Goal: Communication & Community: Answer question/provide support

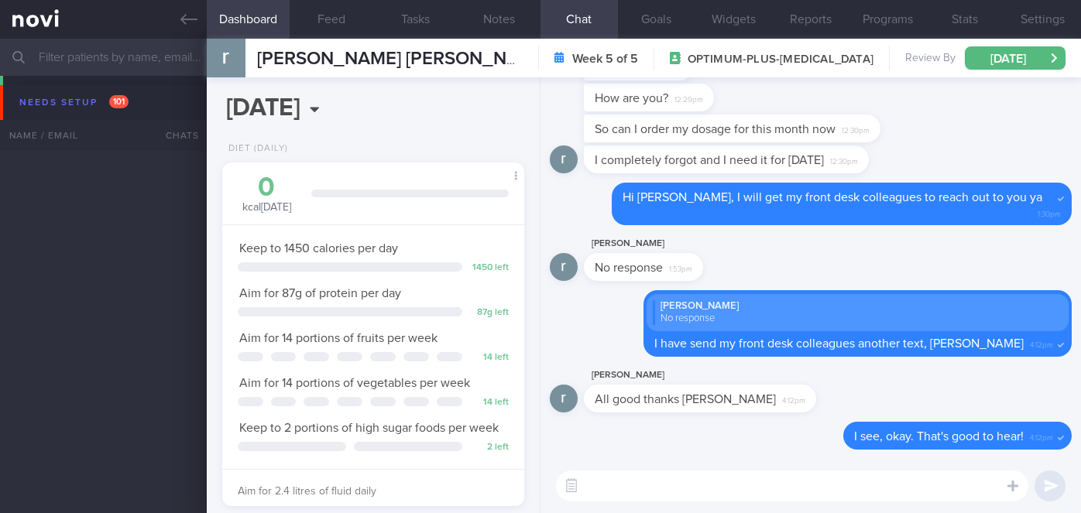
select select "9"
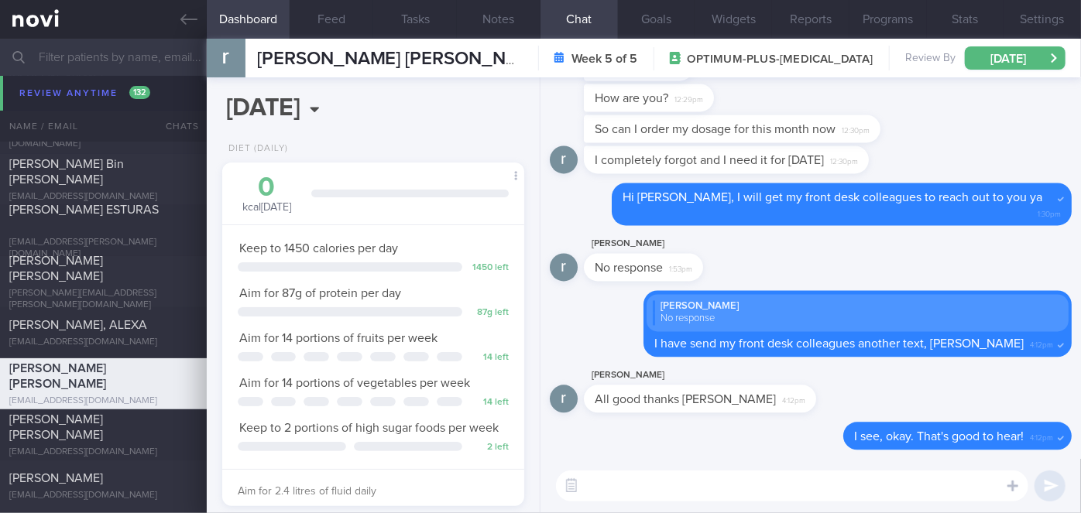
scroll to position [153, 264]
click at [137, 65] on input "text" at bounding box center [540, 57] width 1081 height 37
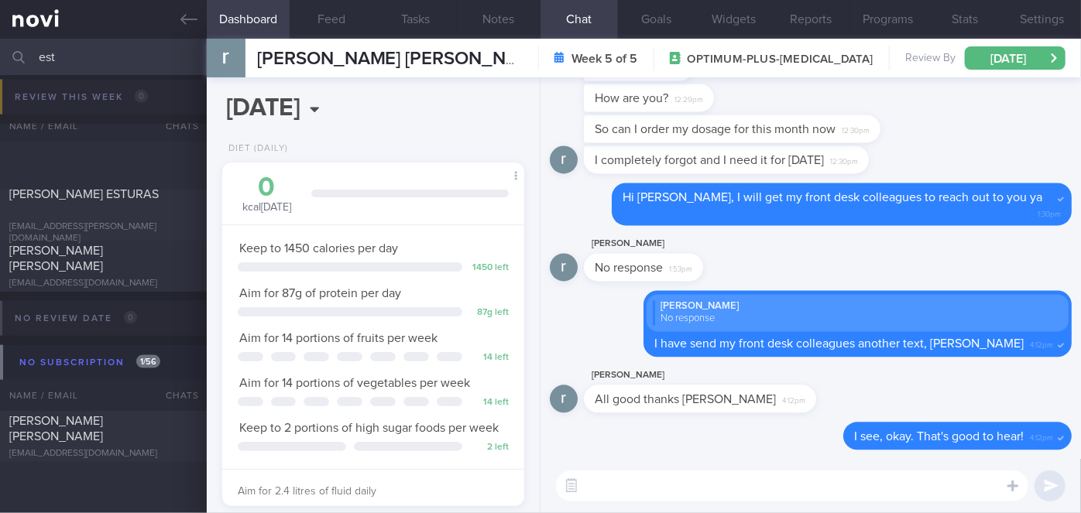
scroll to position [921, 0]
type input "est"
click at [147, 249] on div "[PERSON_NAME] [PERSON_NAME] [EMAIL_ADDRESS][DOMAIN_NAME] [DATE] [DATE]" at bounding box center [540, 267] width 1081 height 51
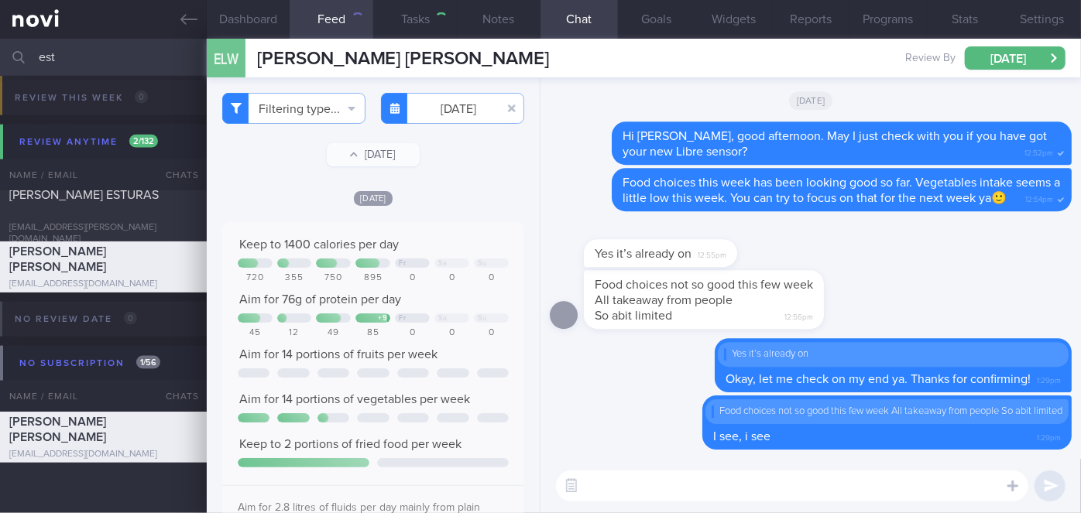
click at [631, 486] on textarea at bounding box center [792, 486] width 472 height 31
type textarea "O"
type textarea "I can see your glucose readings on my end too, [PERSON_NAME]. All good!"
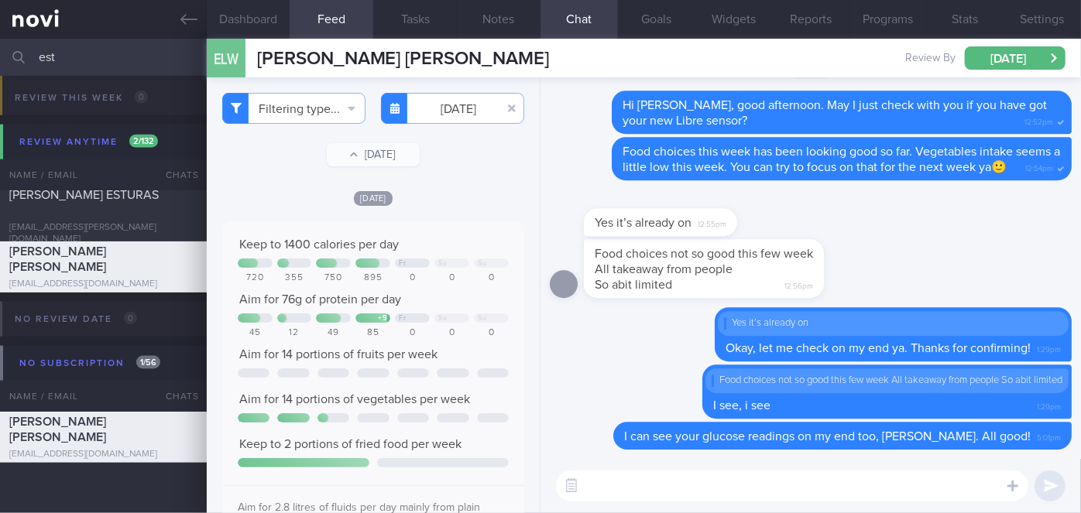
click at [94, 52] on input "est" at bounding box center [540, 57] width 1081 height 37
type input "e"
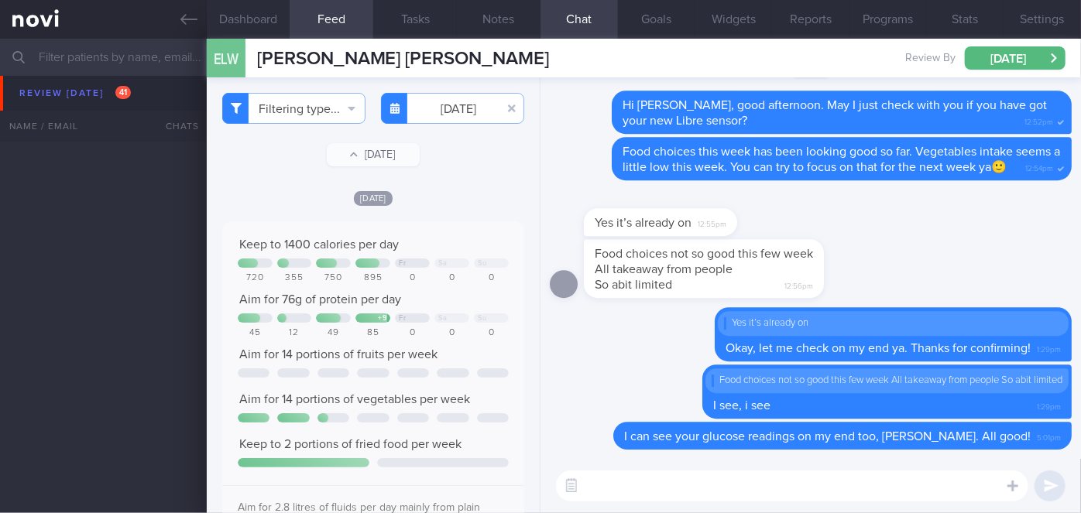
scroll to position [5297, 0]
